Goal: Check status: Check status

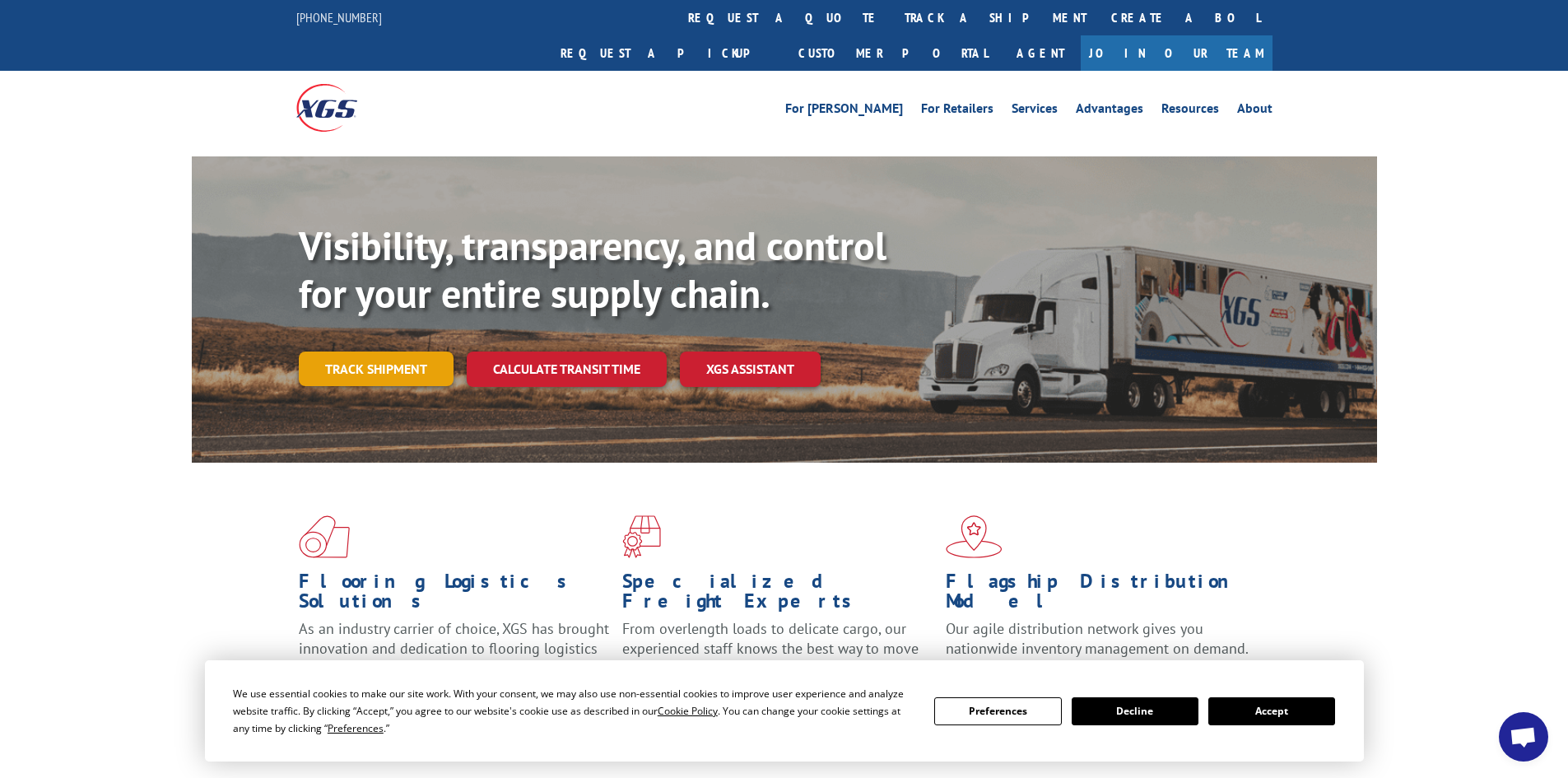
click at [395, 351] on link "Track shipment" at bounding box center [376, 369] width 154 height 35
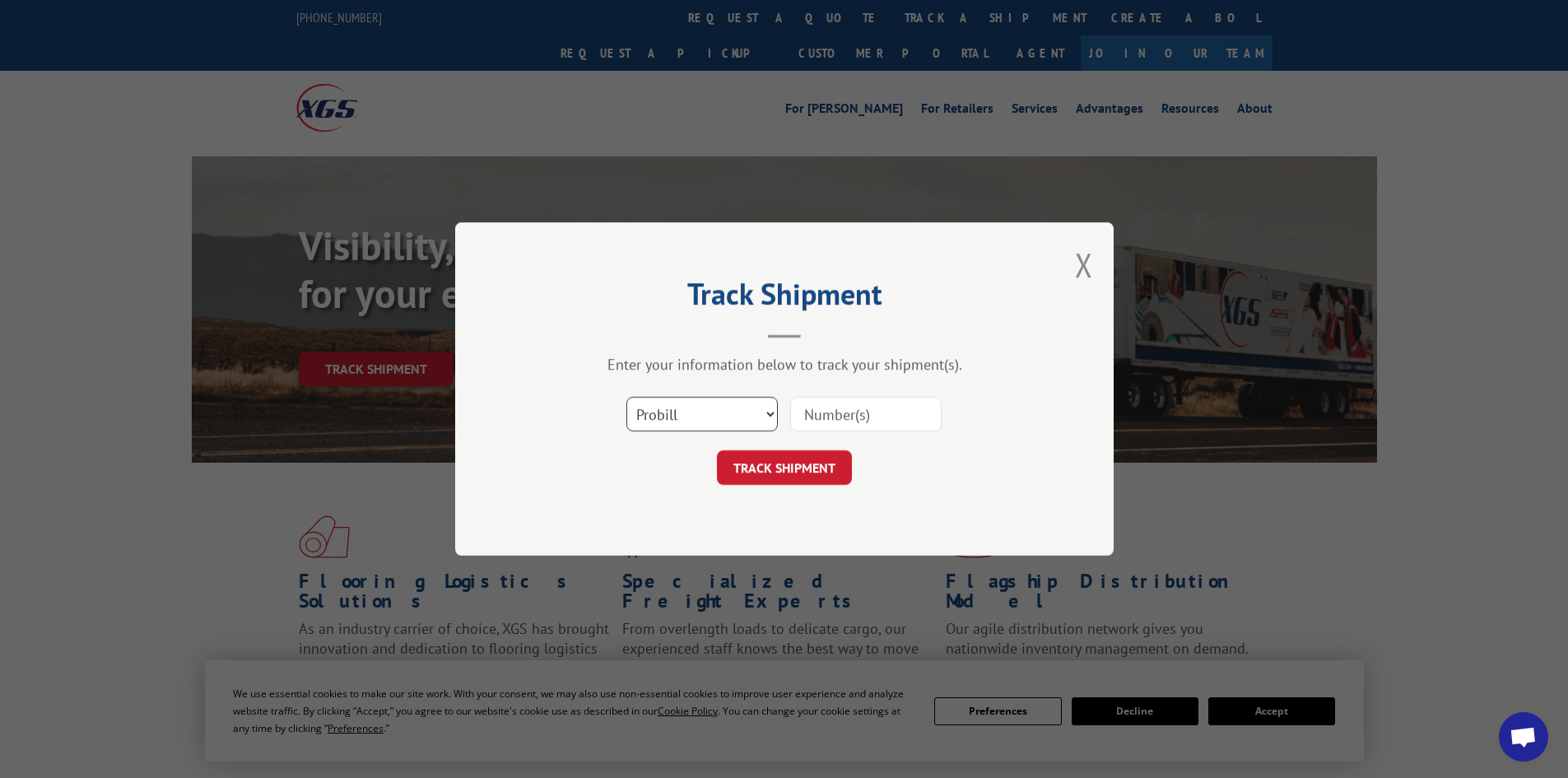
click at [766, 412] on select "Select category... Probill BOL PO" at bounding box center [701, 414] width 151 height 35
select select "po"
click at [626, 397] on select "Select category... Probill BOL PO" at bounding box center [701, 414] width 151 height 35
click at [843, 413] on input at bounding box center [866, 414] width 151 height 35
paste input "5606227"
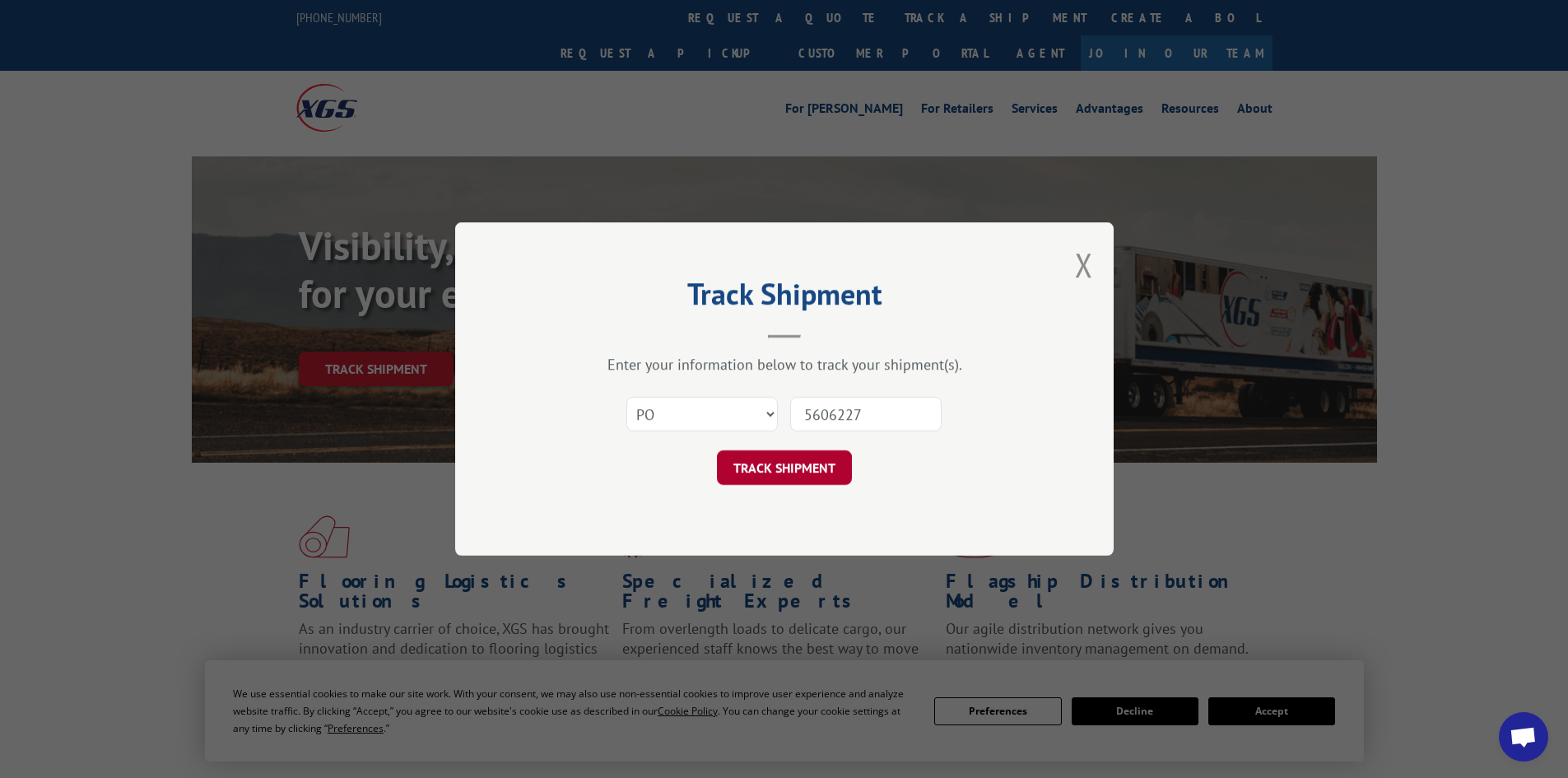
type input "5606227"
click at [780, 466] on button "TRACK SHIPMENT" at bounding box center [784, 468] width 135 height 35
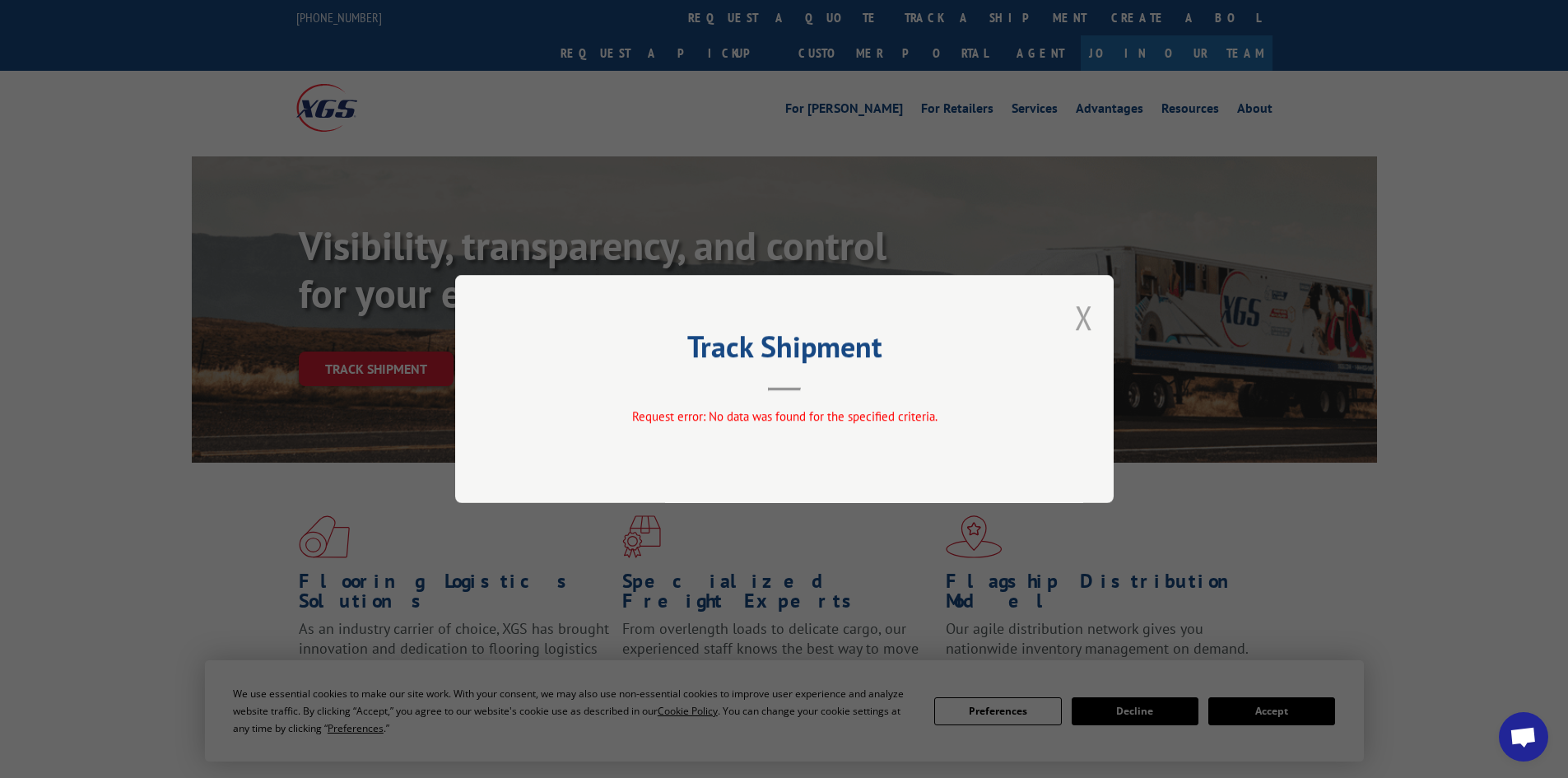
click at [1082, 317] on button "Close modal" at bounding box center [1084, 317] width 18 height 43
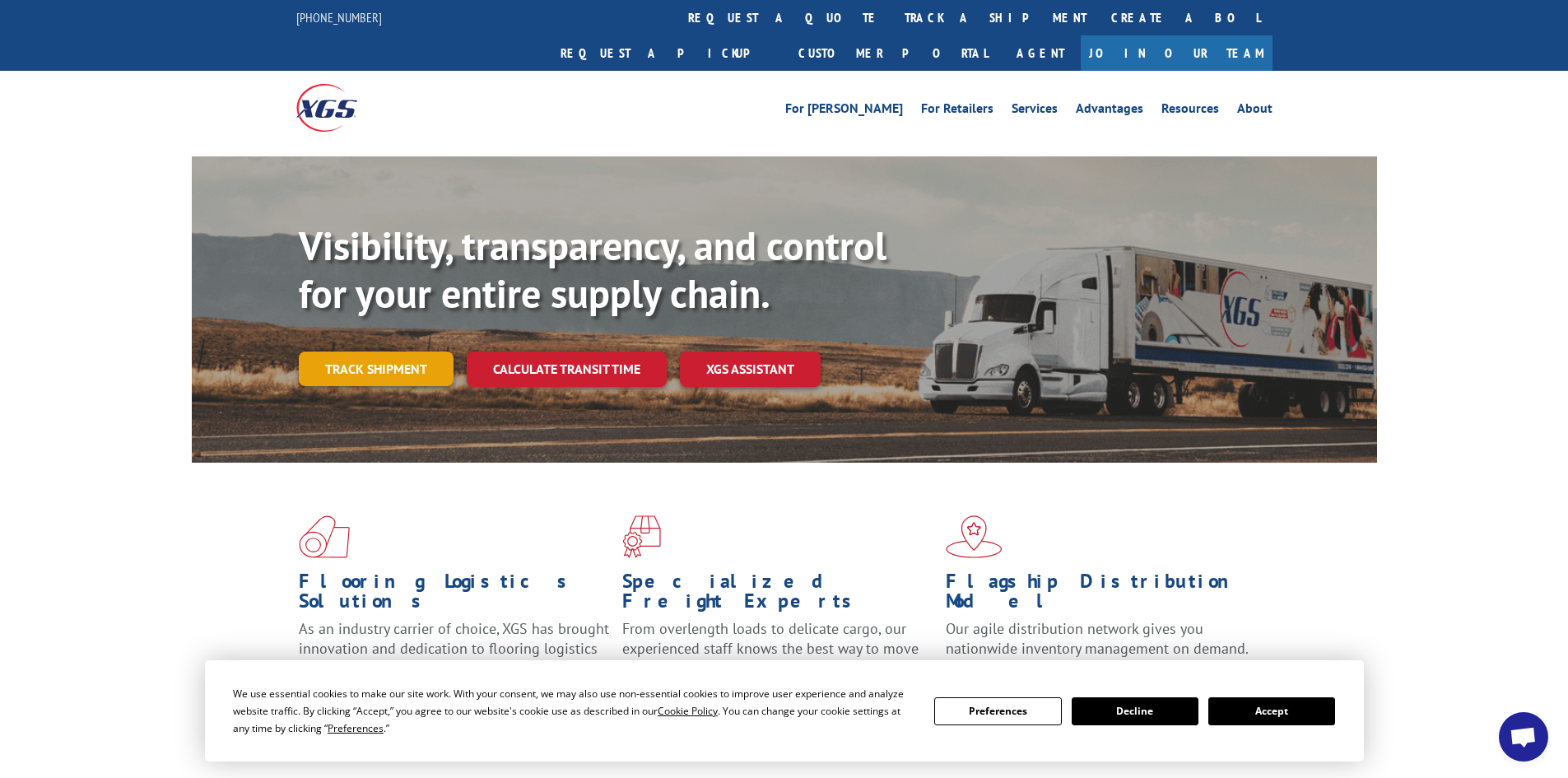
click at [357, 351] on link "Track shipment" at bounding box center [376, 369] width 154 height 35
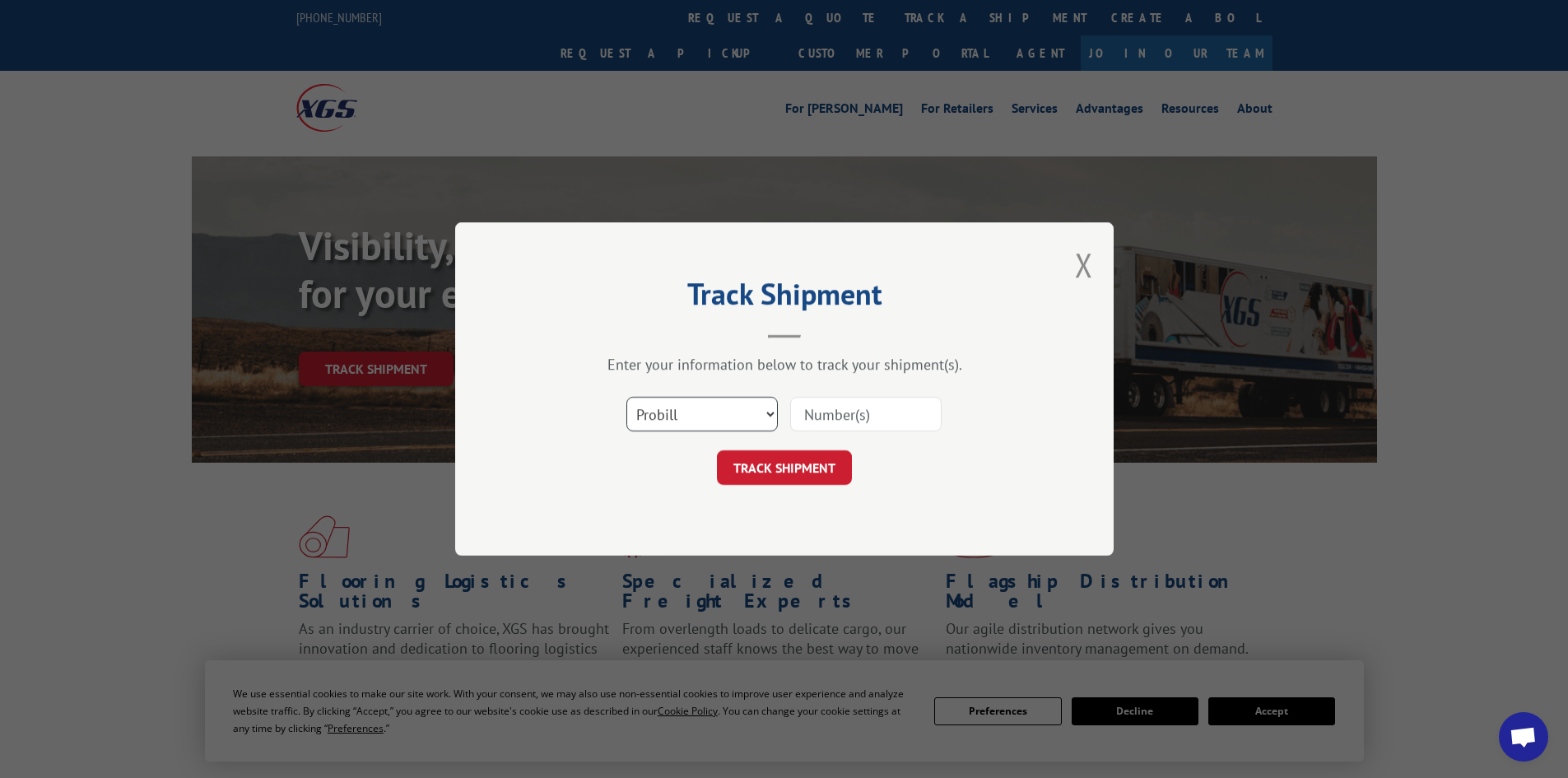
click at [768, 412] on select "Select category... Probill BOL PO" at bounding box center [701, 414] width 151 height 35
select select "po"
click at [626, 397] on select "Select category... Probill BOL PO" at bounding box center [701, 414] width 151 height 35
click at [840, 417] on input at bounding box center [866, 414] width 151 height 35
paste input "83509999"
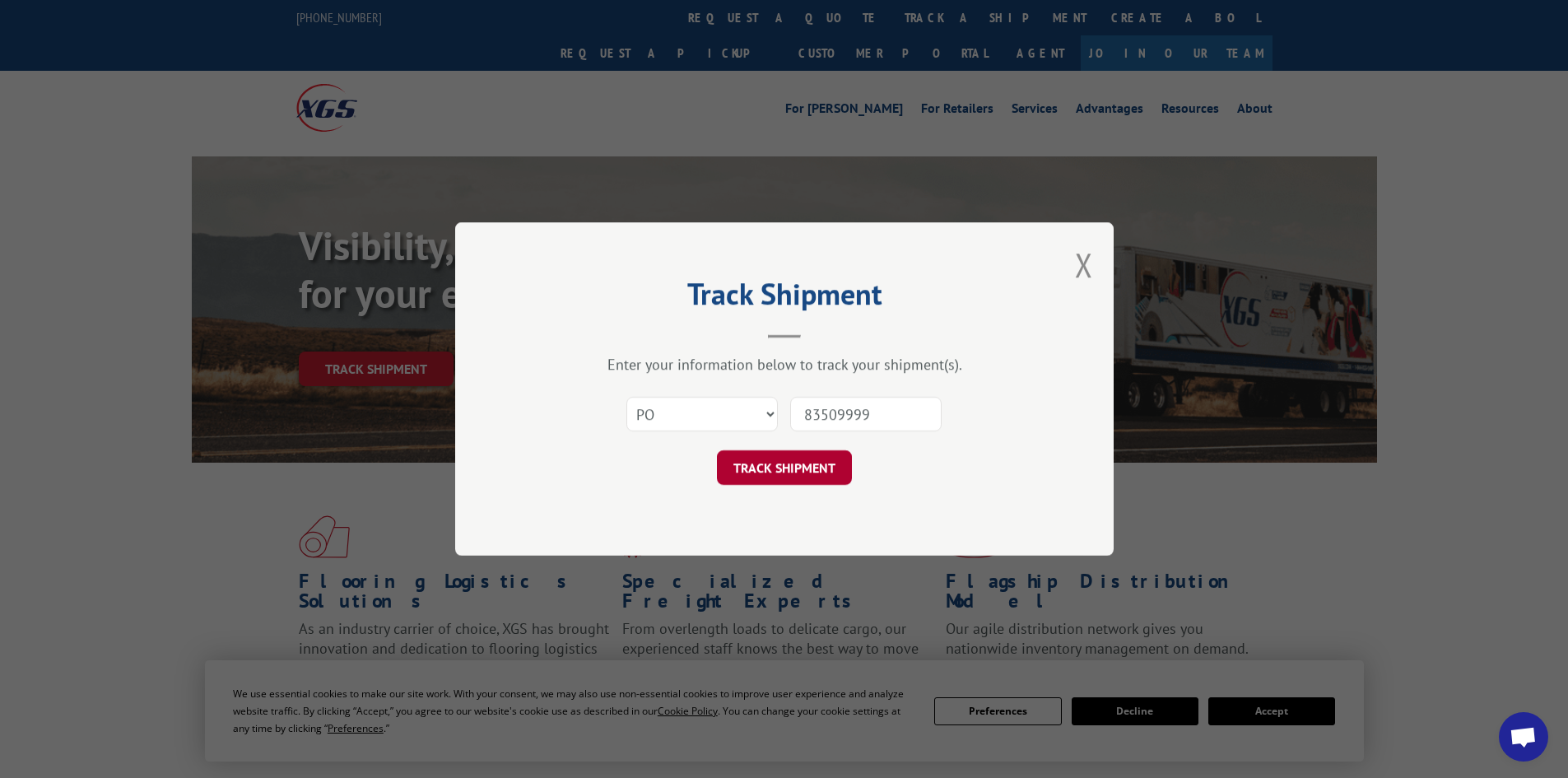
type input "83509999"
click at [787, 475] on button "TRACK SHIPMENT" at bounding box center [784, 468] width 135 height 35
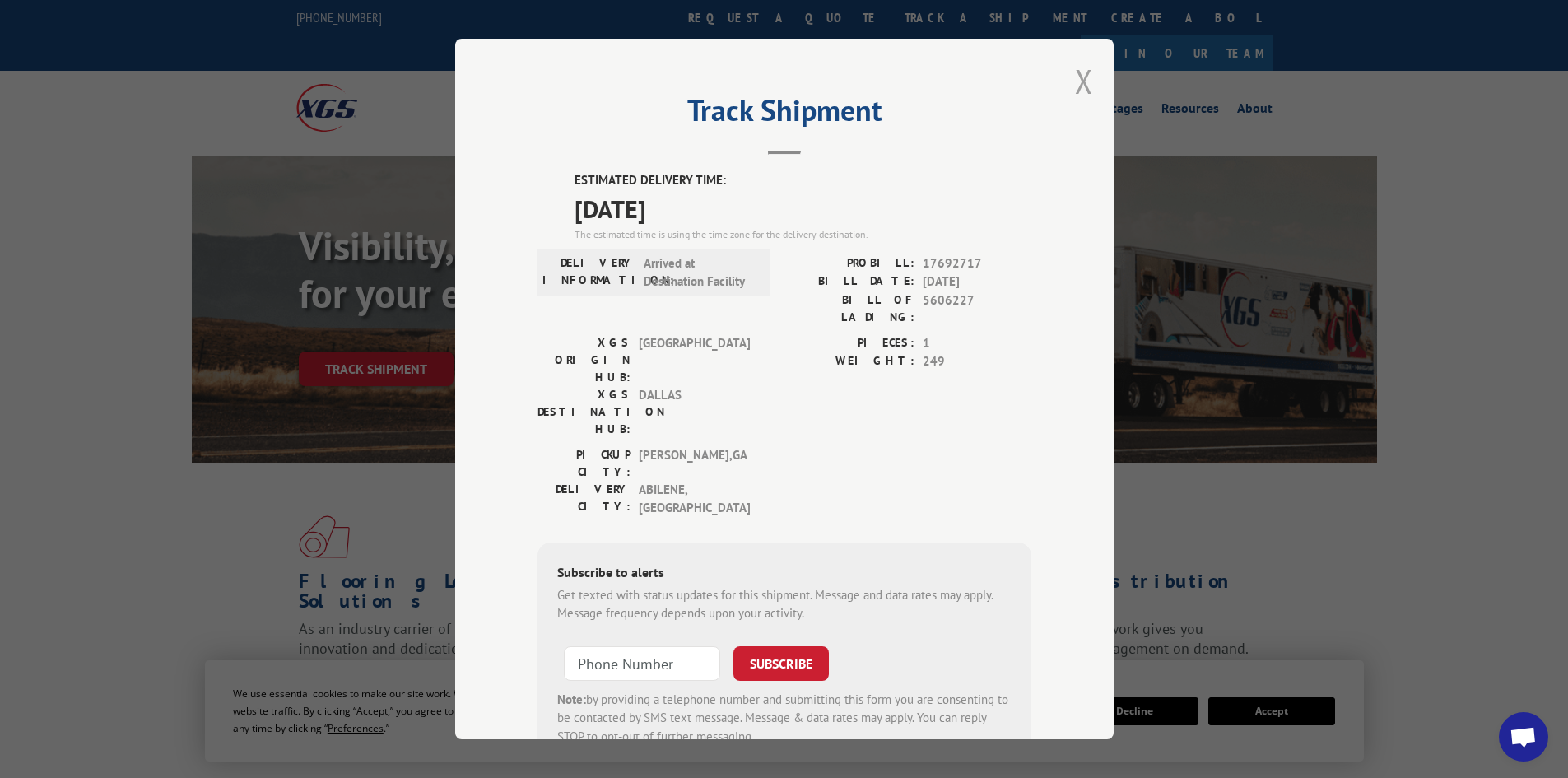
click at [1076, 78] on button "Close modal" at bounding box center [1084, 80] width 18 height 43
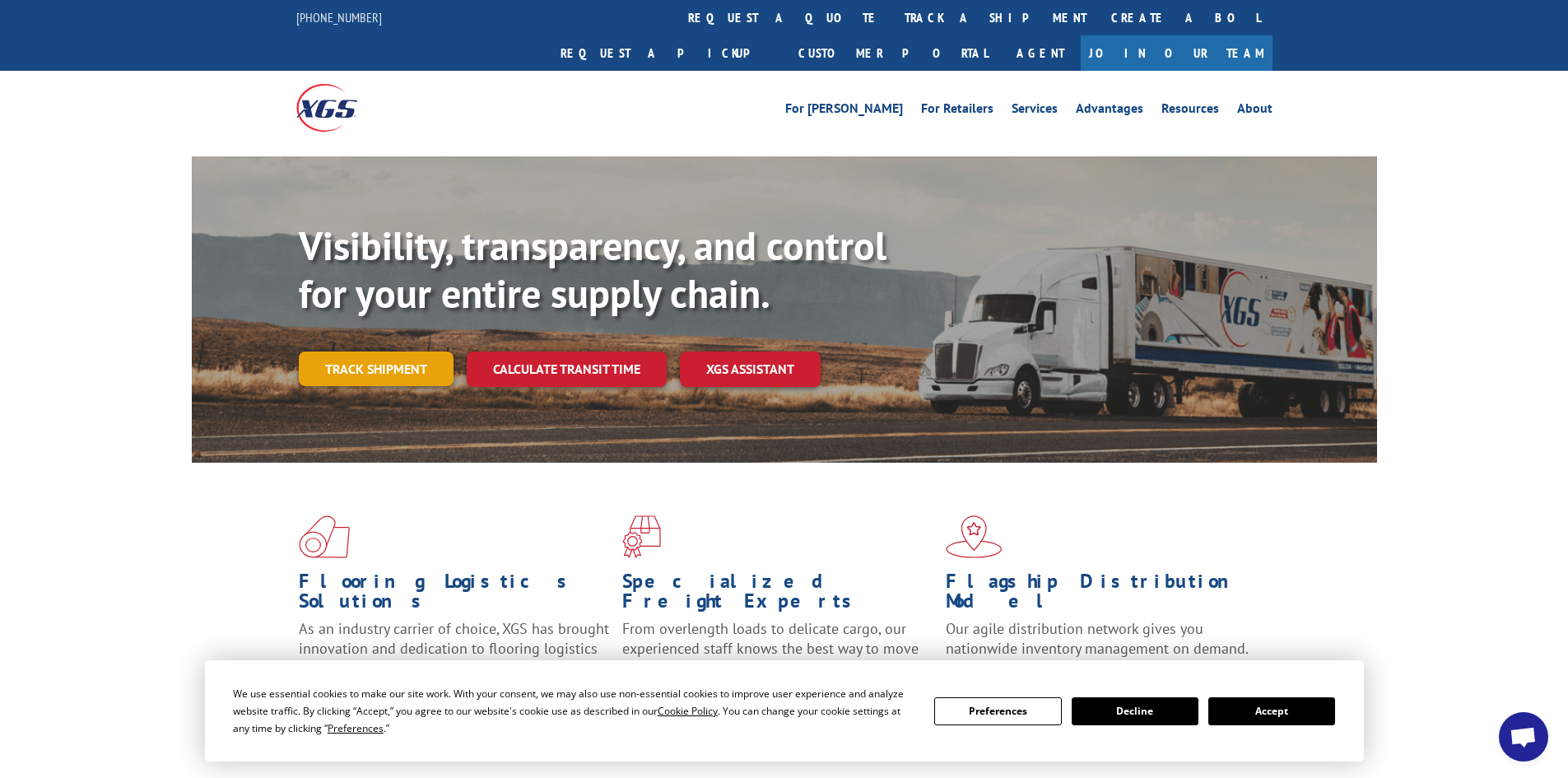
click at [396, 351] on link "Track shipment" at bounding box center [376, 369] width 154 height 35
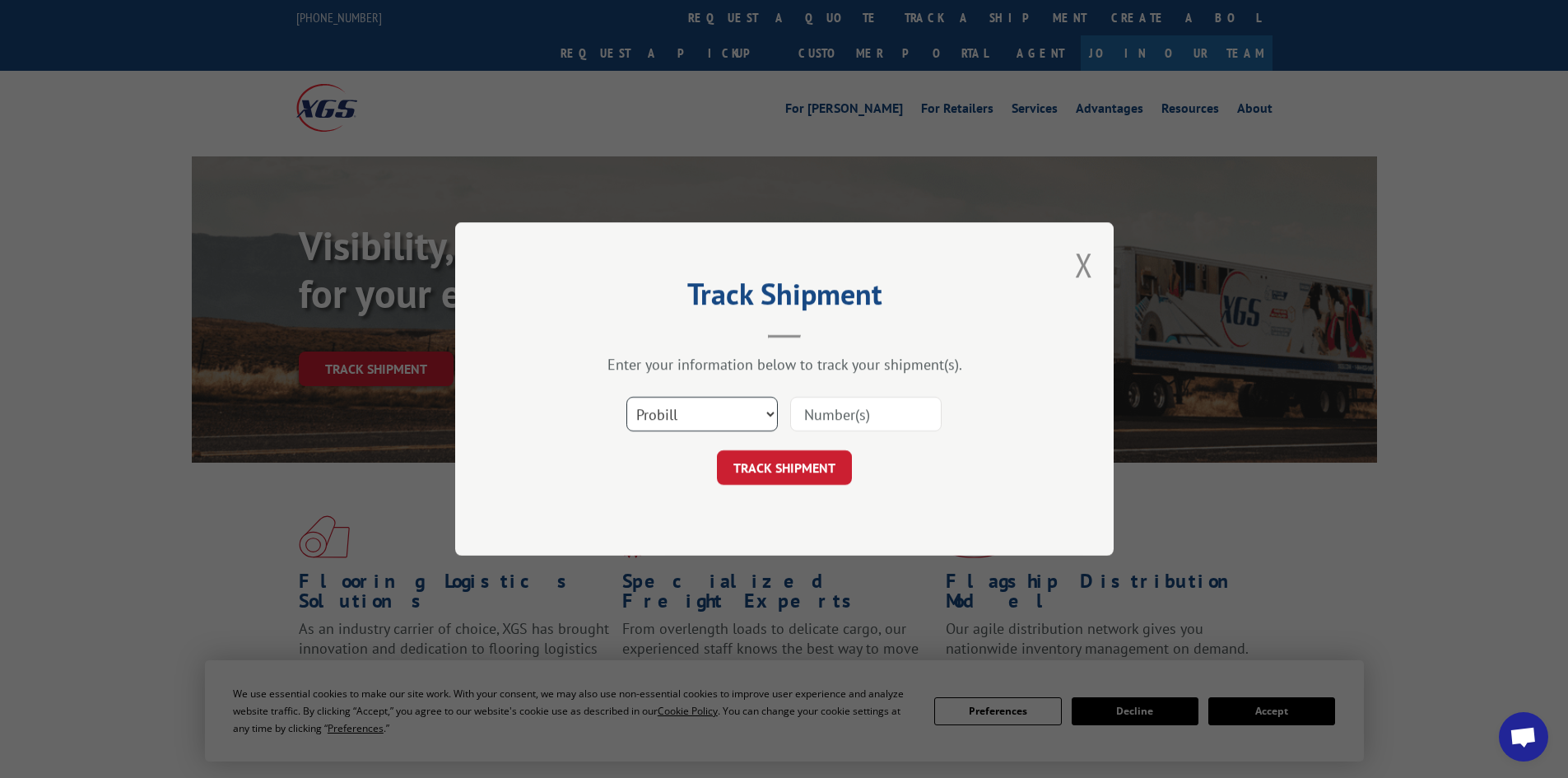
click at [678, 415] on select "Select category... Probill BOL PO" at bounding box center [701, 414] width 151 height 35
select select "po"
click at [626, 397] on select "Select category... Probill BOL PO" at bounding box center [701, 414] width 151 height 35
click at [815, 419] on input at bounding box center [866, 414] width 151 height 35
paste input "83510002"
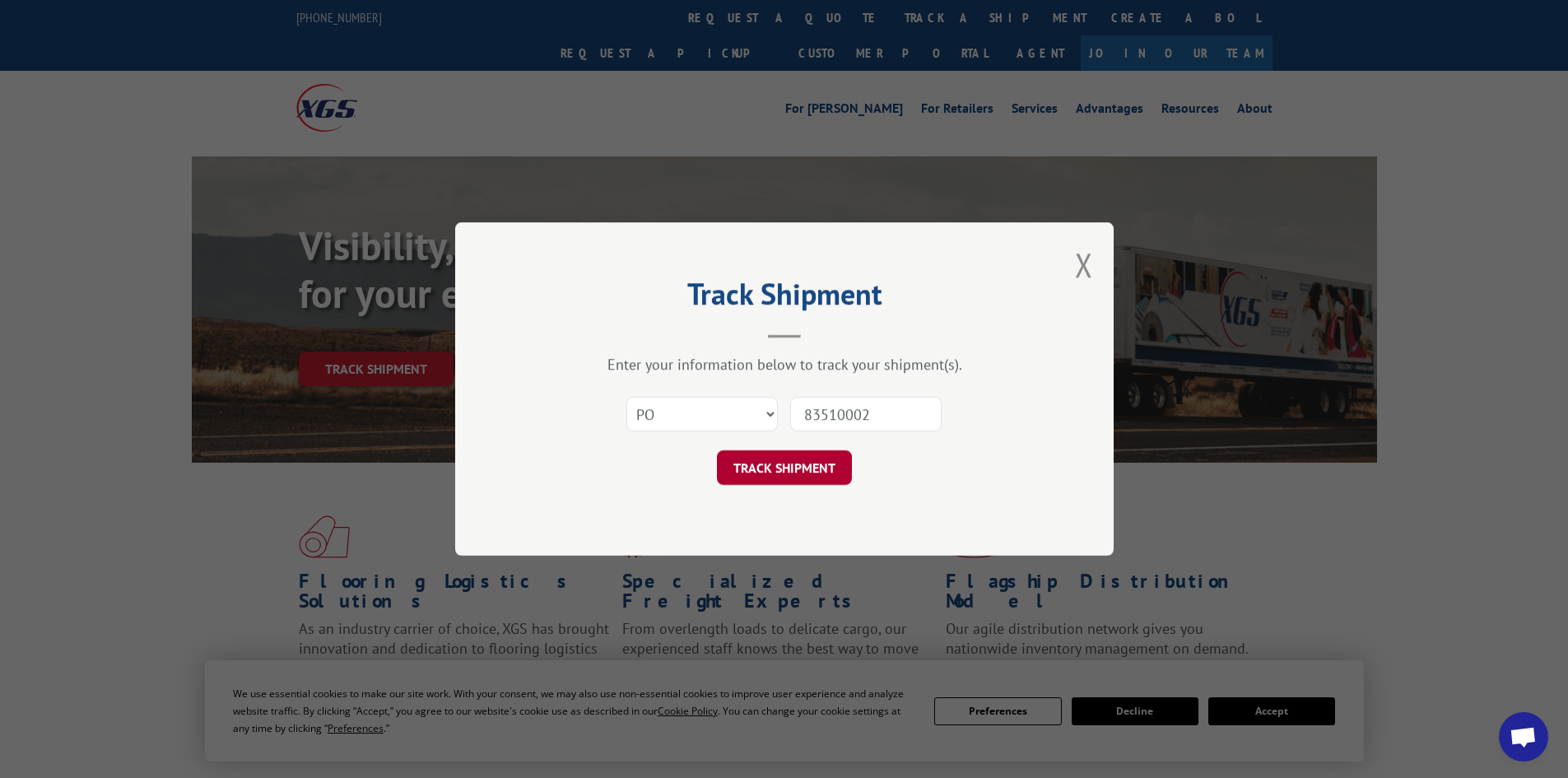
type input "83510002"
click at [794, 469] on button "TRACK SHIPMENT" at bounding box center [784, 468] width 135 height 35
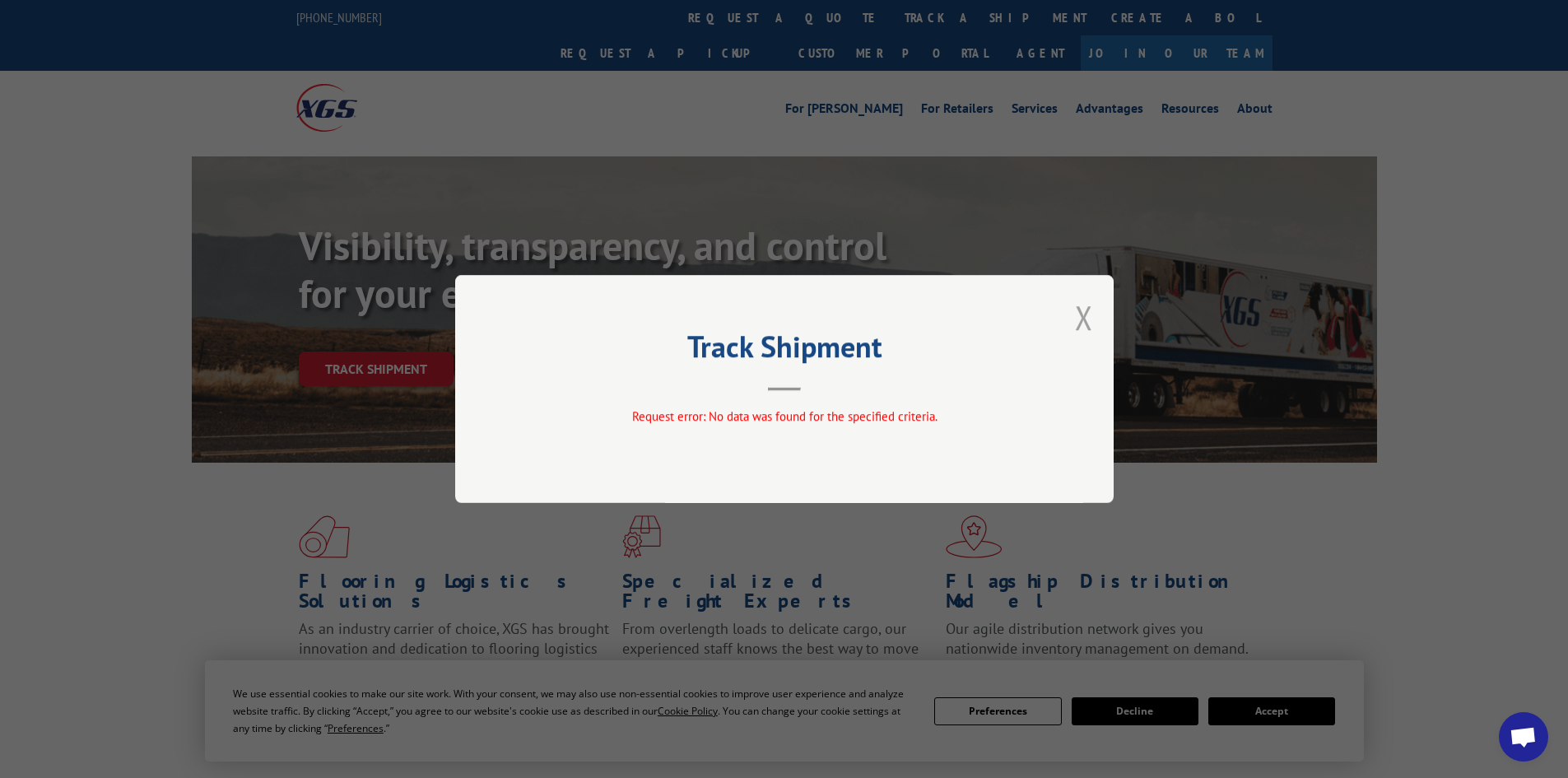
click at [1083, 317] on button "Close modal" at bounding box center [1084, 317] width 18 height 43
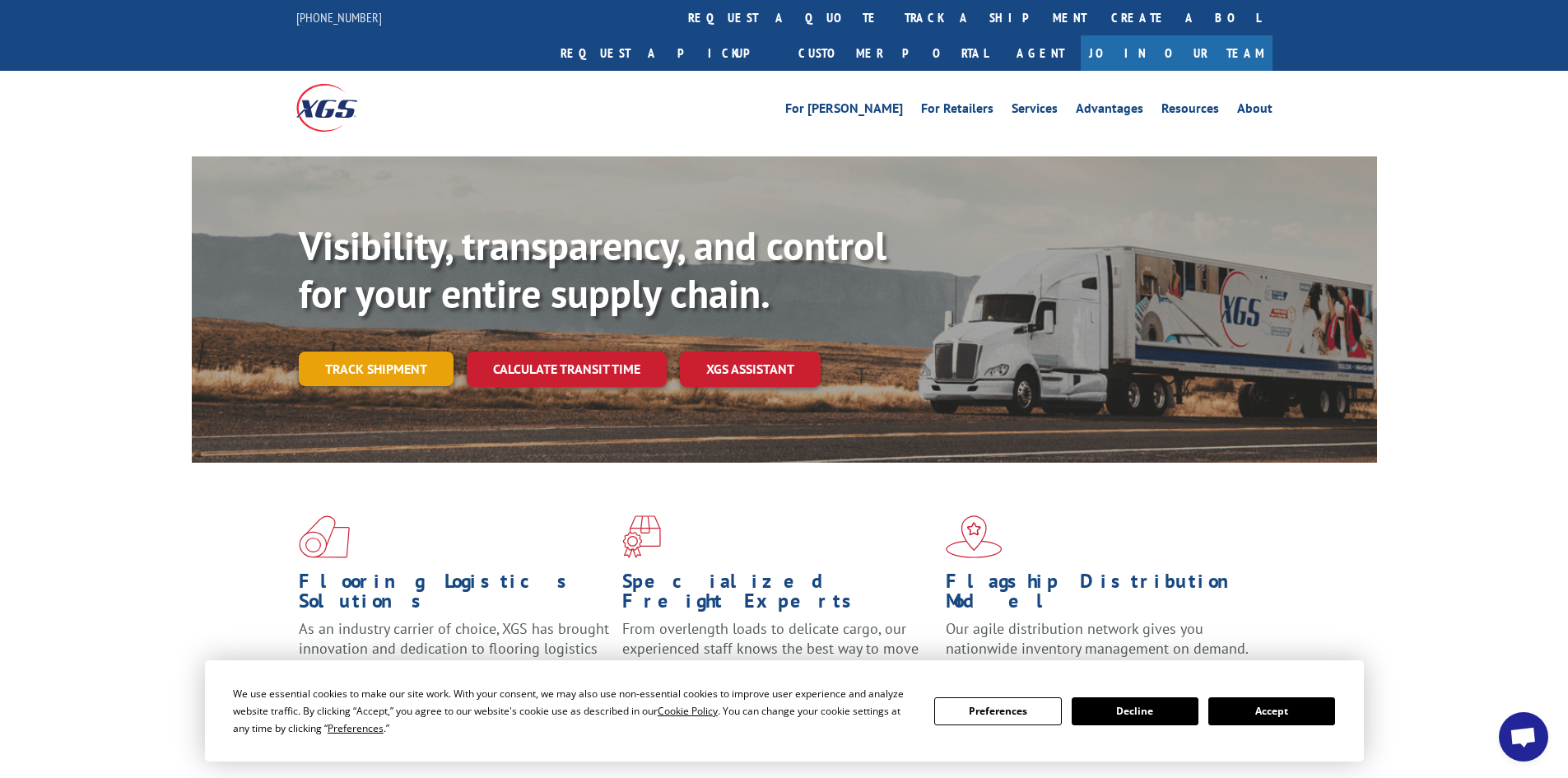
click at [396, 351] on link "Track shipment" at bounding box center [376, 369] width 154 height 35
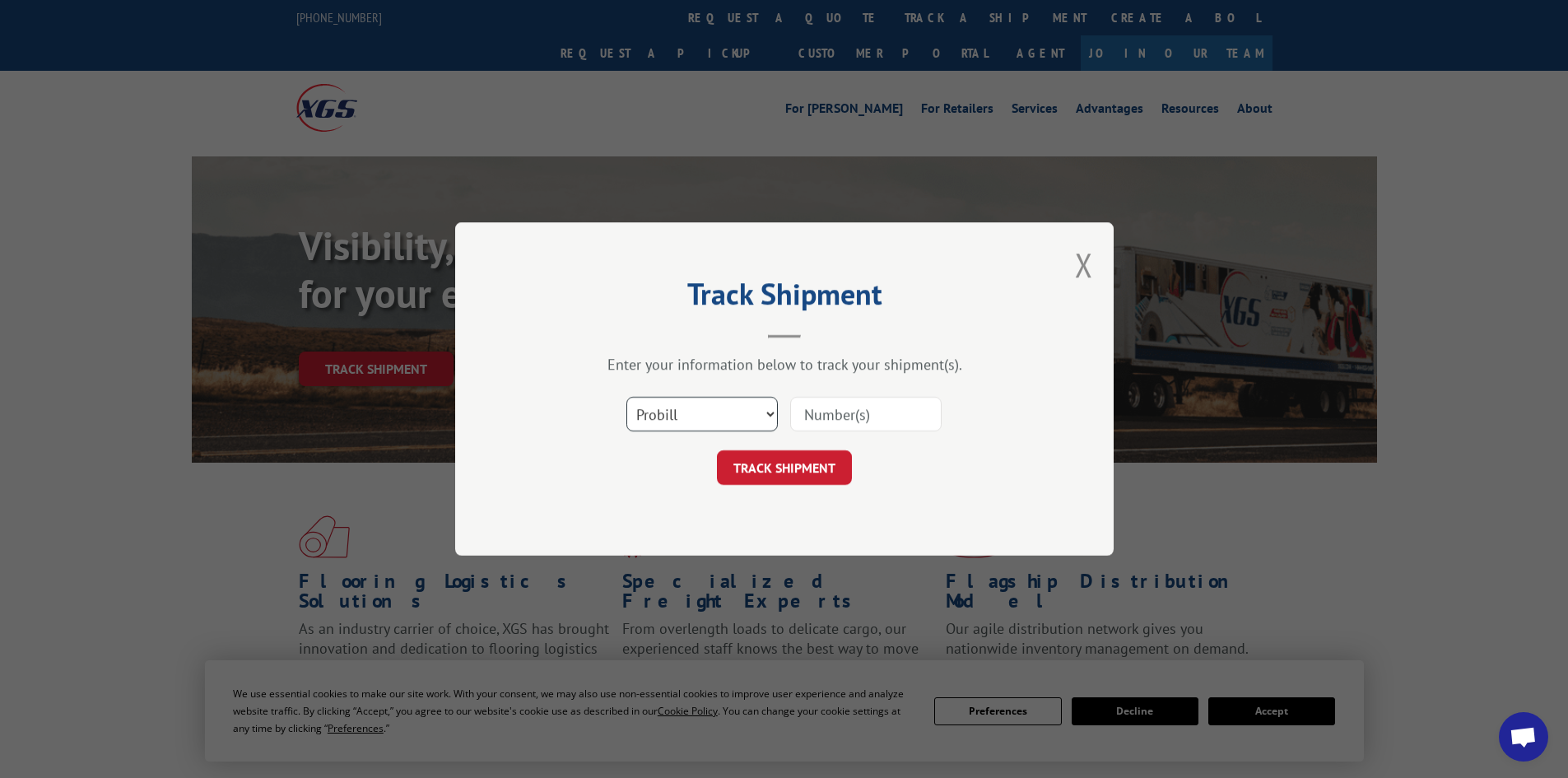
click at [767, 412] on select "Select category... Probill BOL PO" at bounding box center [701, 414] width 151 height 35
select select "po"
click at [626, 397] on select "Select category... Probill BOL PO" at bounding box center [701, 414] width 151 height 35
click at [844, 409] on input at bounding box center [866, 414] width 151 height 35
click at [850, 407] on input at bounding box center [866, 414] width 151 height 35
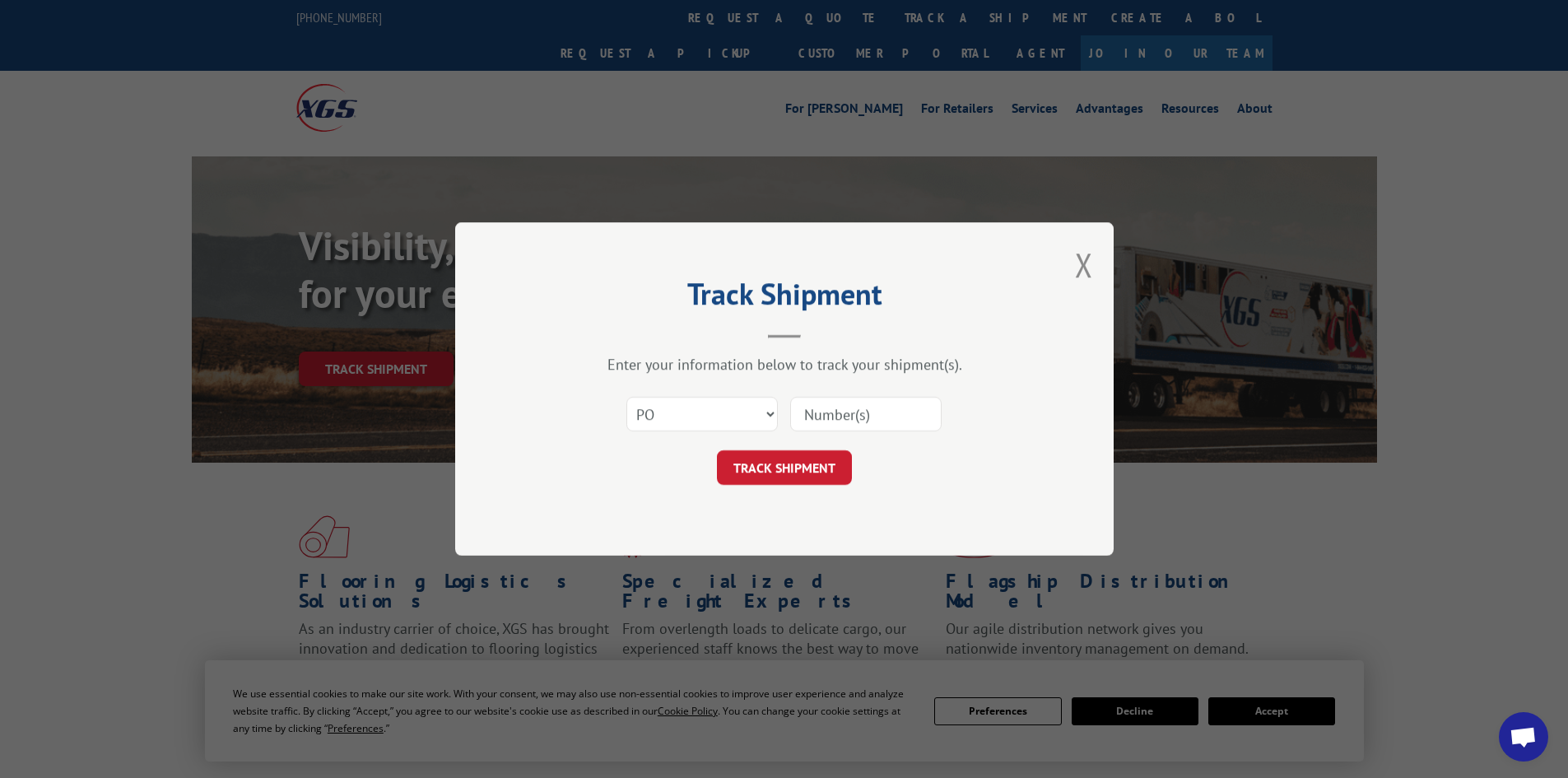
paste input "83510002"
type input "83510002"
click at [765, 466] on button "TRACK SHIPMENT" at bounding box center [784, 468] width 135 height 35
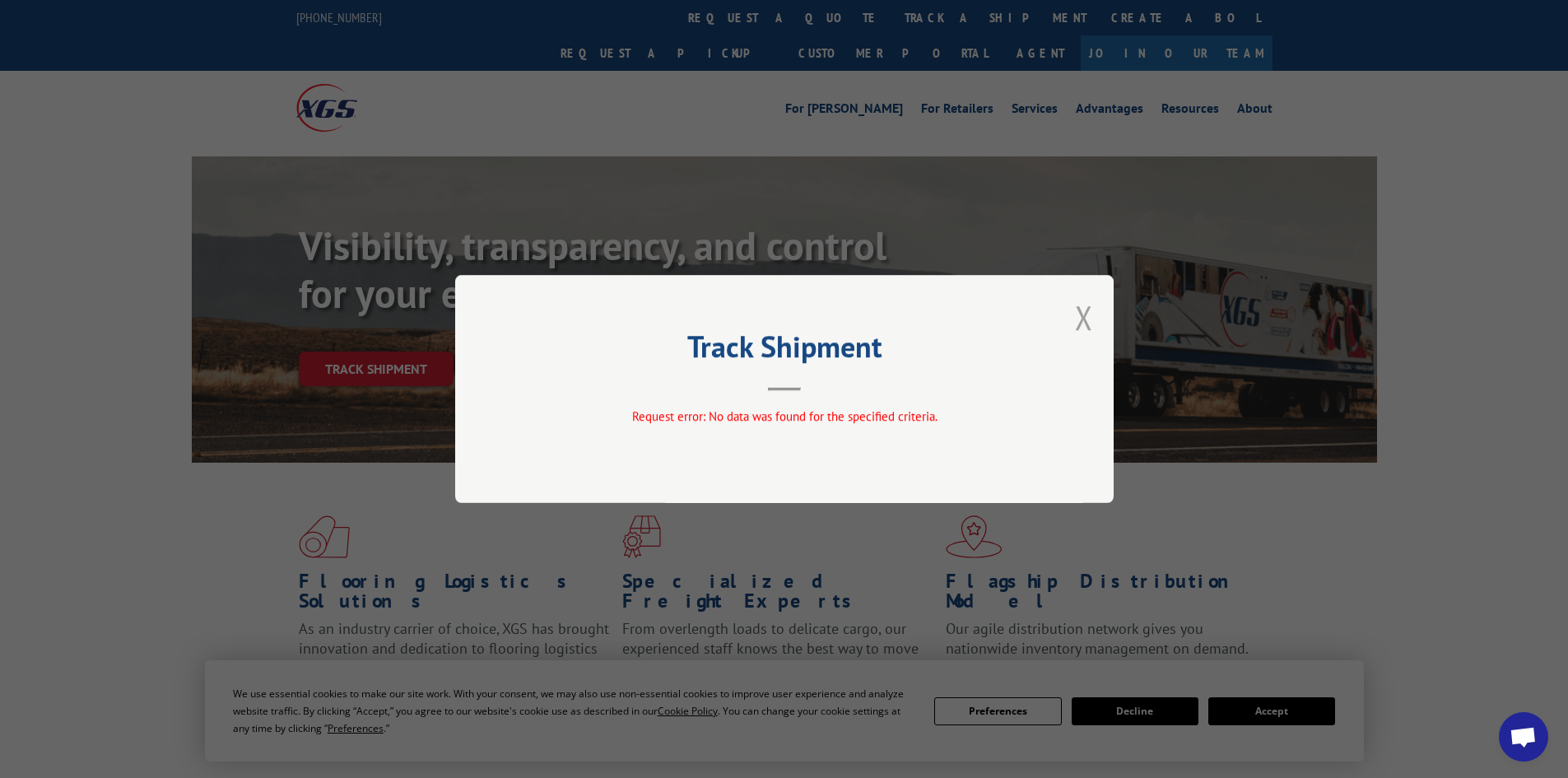
click at [1083, 318] on button "Close modal" at bounding box center [1084, 317] width 18 height 43
